Goal: Task Accomplishment & Management: Manage account settings

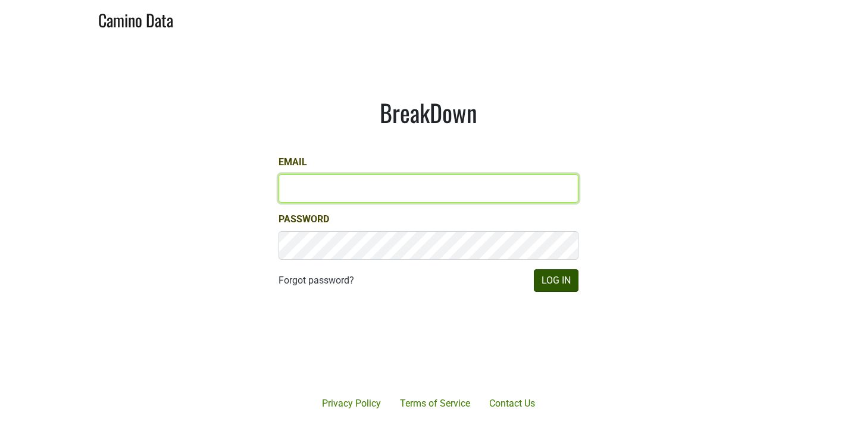
type input "[EMAIL_ADDRESS][DOMAIN_NAME]"
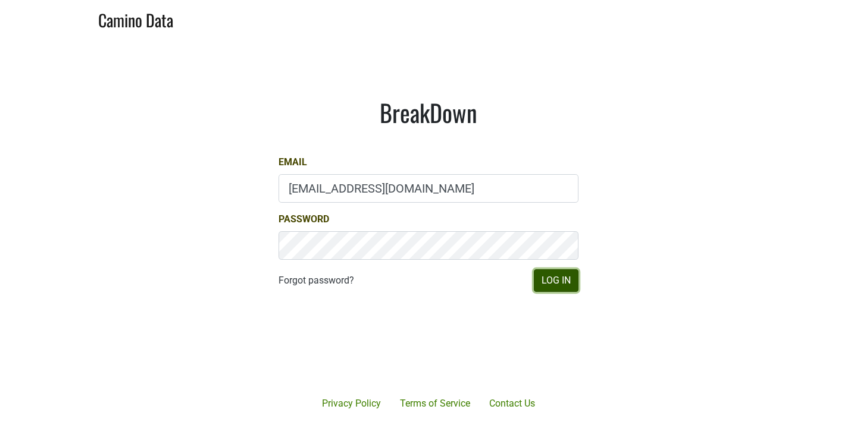
click at [569, 282] on button "Log In" at bounding box center [556, 280] width 45 height 23
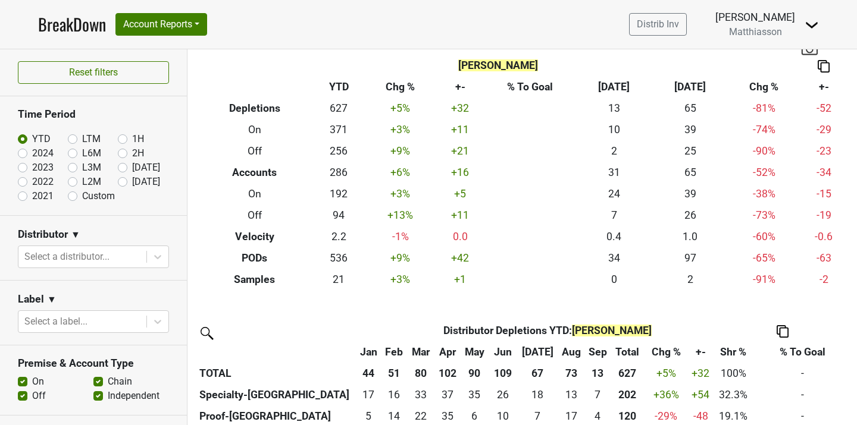
scroll to position [30, 0]
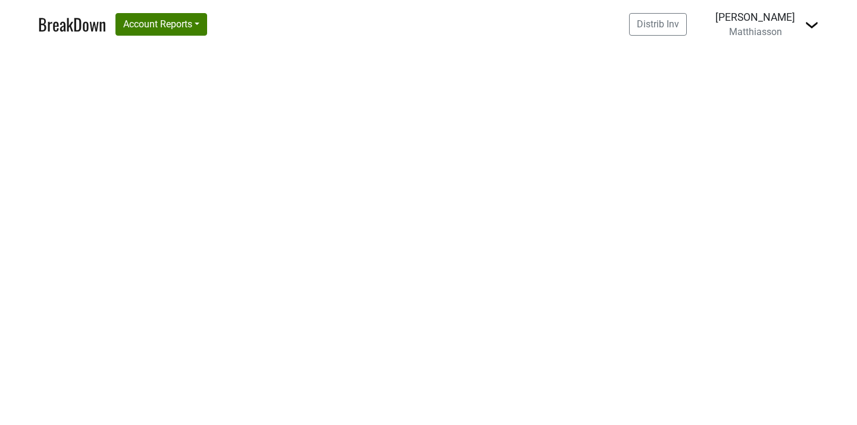
select select "NC"
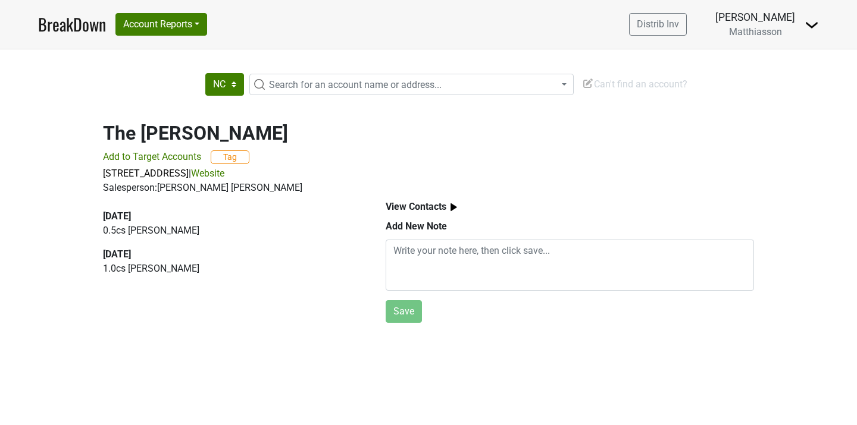
click at [181, 216] on div "2025-07-09" at bounding box center [230, 216] width 255 height 14
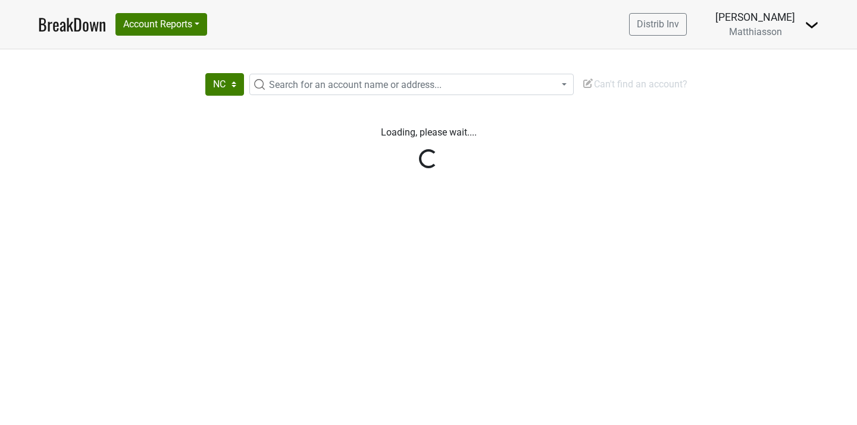
select select "NC"
